Goal: Task Accomplishment & Management: Manage account settings

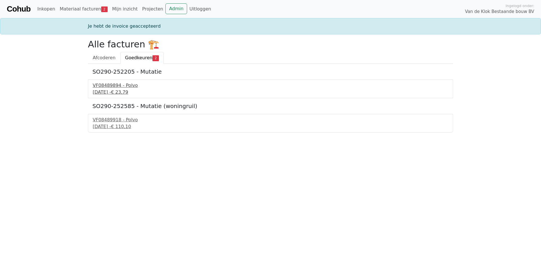
click at [118, 85] on div "VF08489894 - Polvo" at bounding box center [271, 85] width 356 height 7
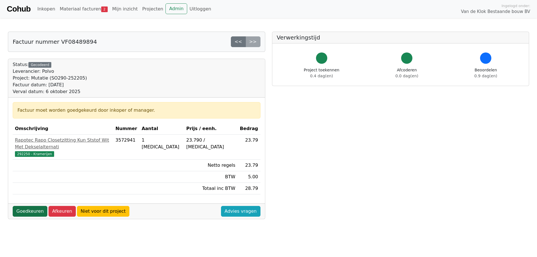
click at [32, 206] on link "Goedkeuren" at bounding box center [30, 211] width 35 height 11
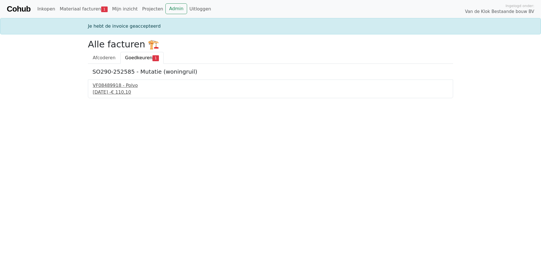
click at [112, 85] on div "VF08489918 - Polvo" at bounding box center [271, 85] width 356 height 7
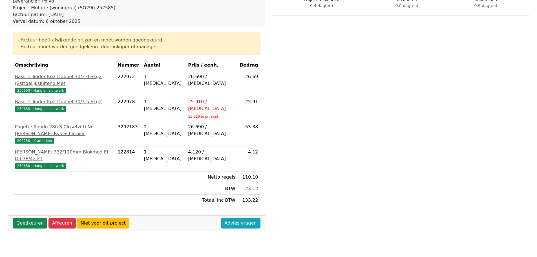
scroll to position [85, 0]
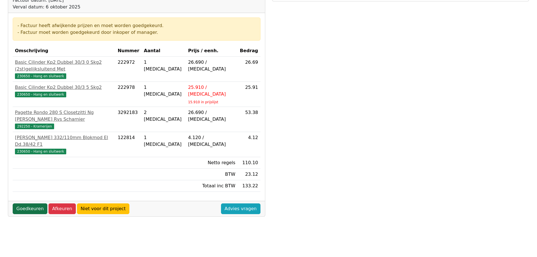
click at [31, 203] on link "Goedkeuren" at bounding box center [30, 208] width 35 height 11
